Goal: Task Accomplishment & Management: Use online tool/utility

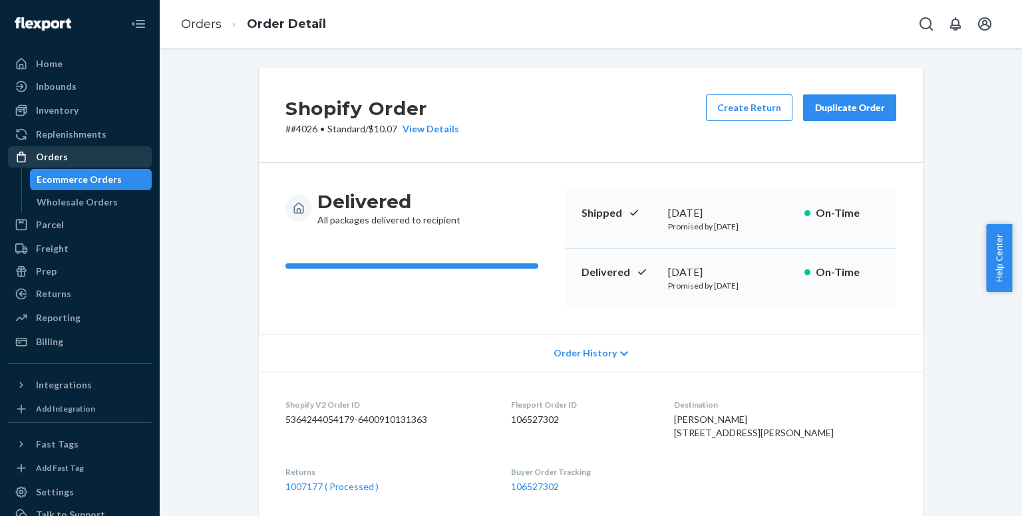
click at [75, 156] on div "Orders" at bounding box center [79, 157] width 141 height 19
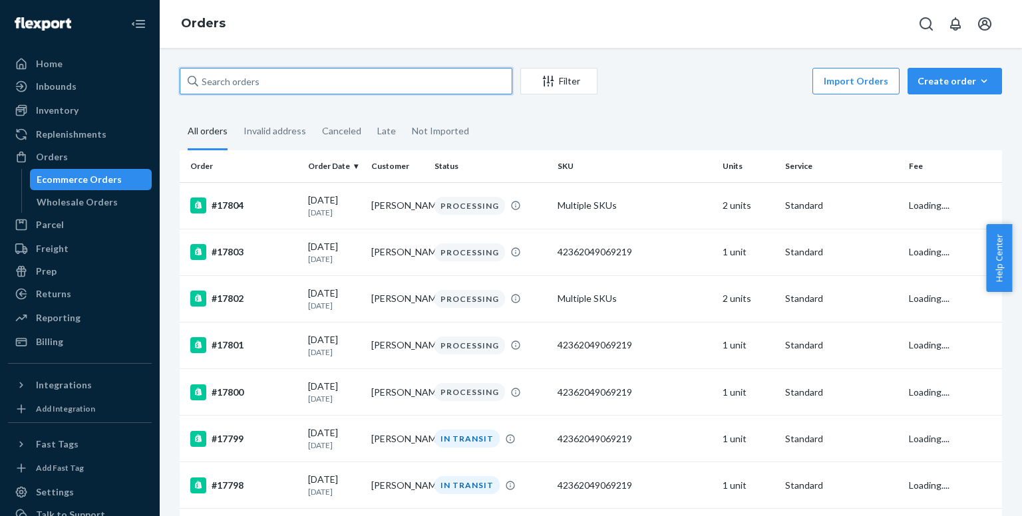
click at [261, 80] on input "text" at bounding box center [346, 81] width 333 height 27
paste input "[PERSON_NAME]"
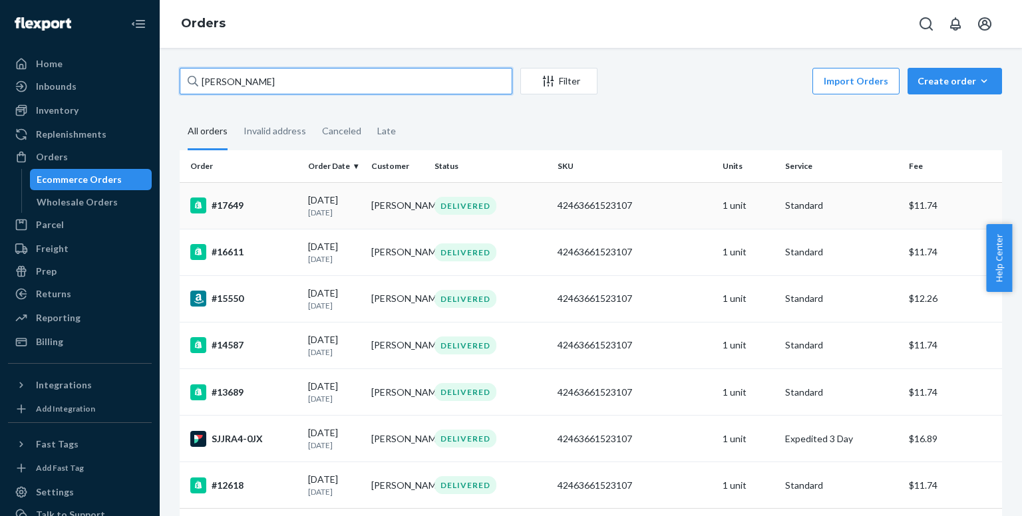
type input "[PERSON_NAME]"
click at [270, 204] on div "#17649" at bounding box center [243, 206] width 107 height 16
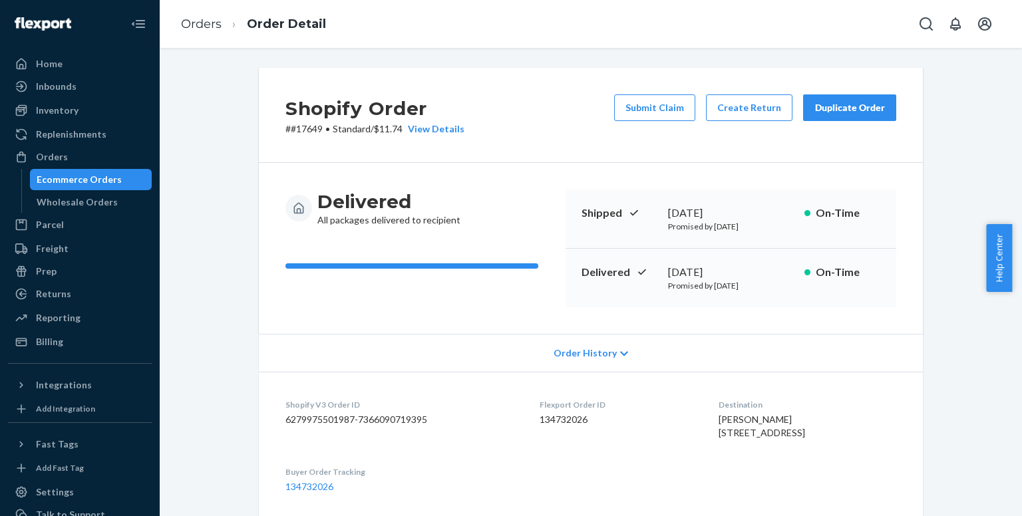
click at [839, 112] on div "Duplicate Order" at bounding box center [849, 107] width 71 height 13
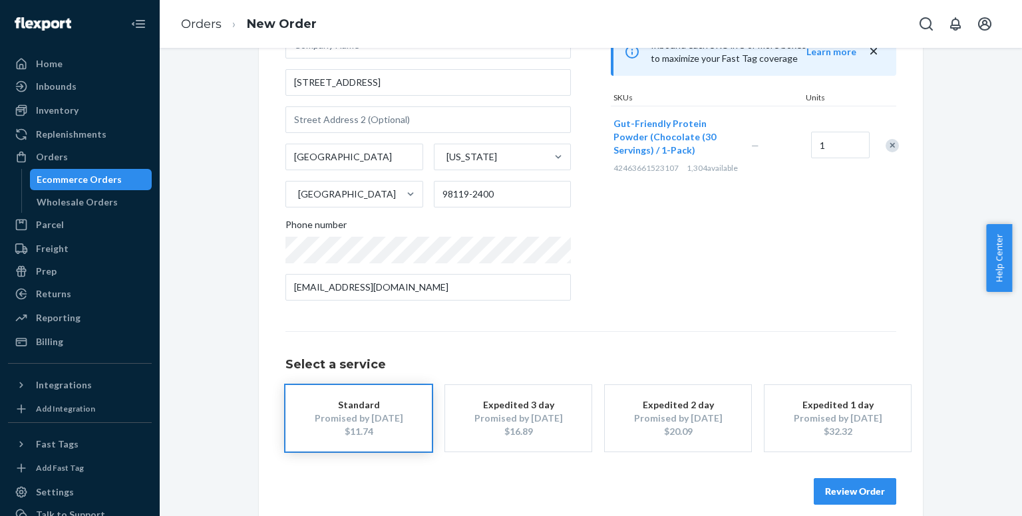
scroll to position [156, 0]
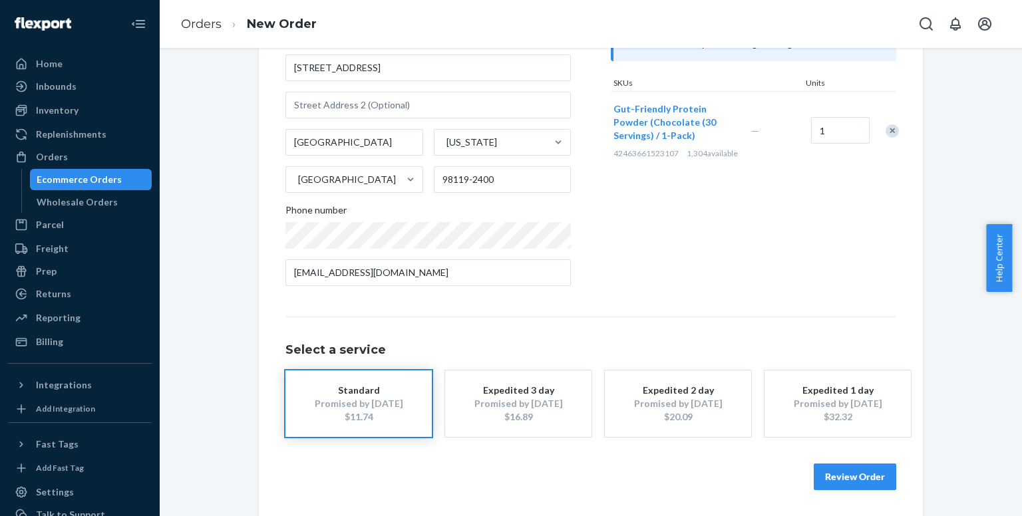
click at [508, 416] on div "$16.89" at bounding box center [518, 416] width 106 height 13
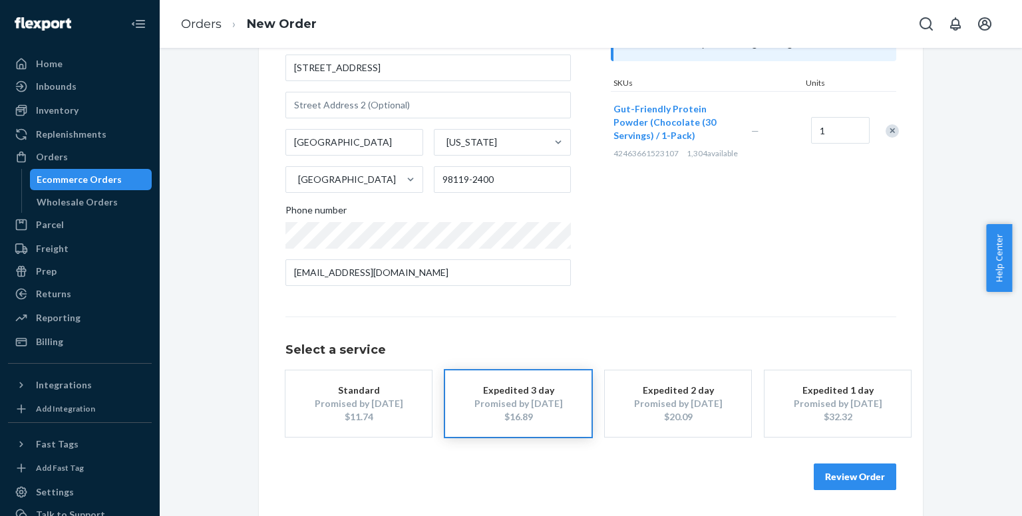
click at [847, 477] on button "Review Order" at bounding box center [855, 477] width 82 height 27
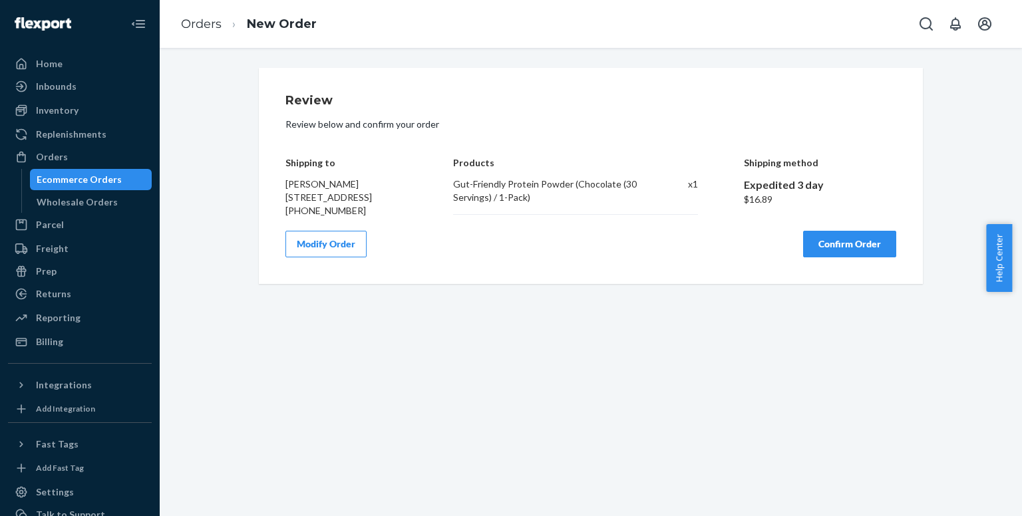
scroll to position [0, 0]
click at [873, 257] on button "Confirm Order" at bounding box center [849, 244] width 93 height 27
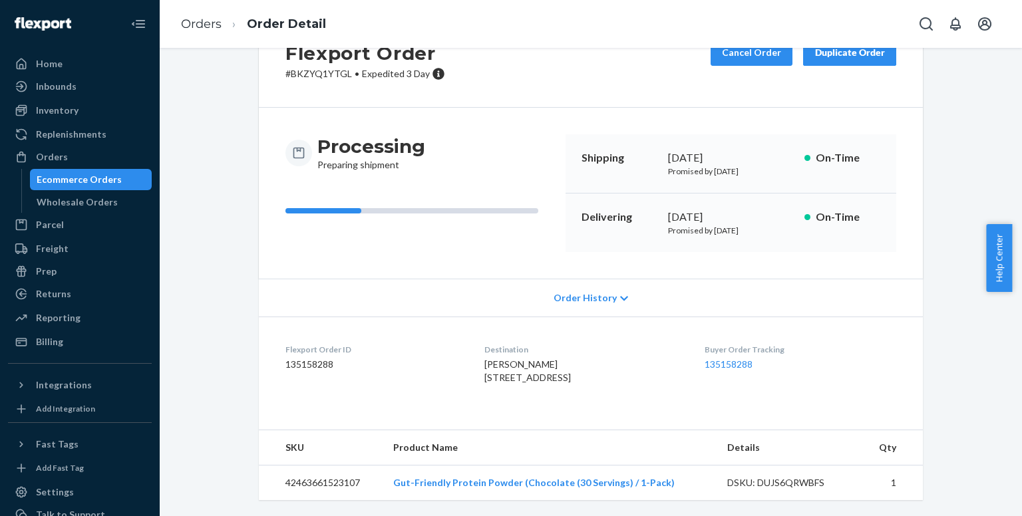
scroll to position [80, 0]
click at [750, 359] on link "135158288" at bounding box center [728, 364] width 48 height 11
